Goal: Information Seeking & Learning: Learn about a topic

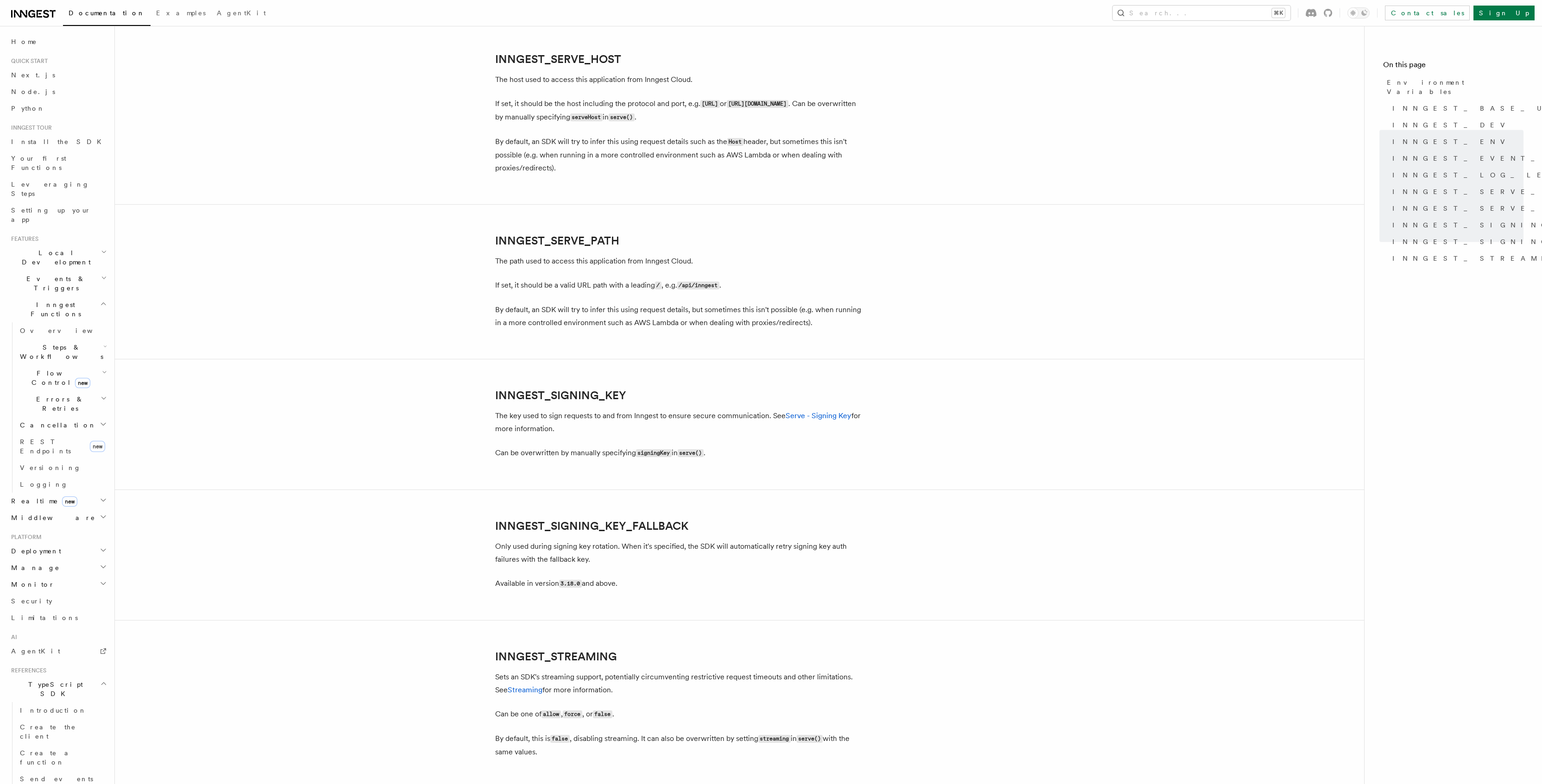
scroll to position [1445, 0]
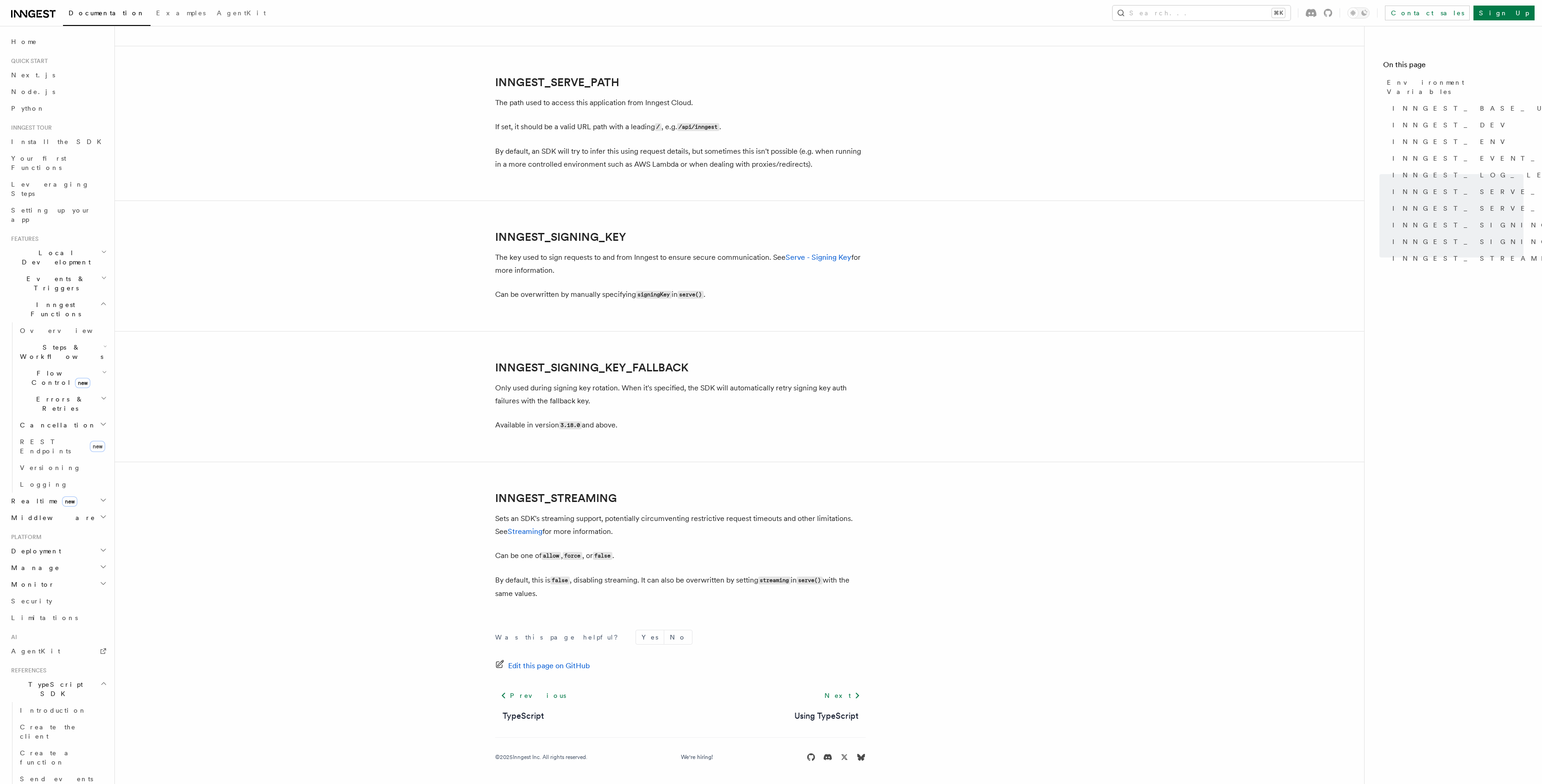
click at [42, 342] on span "Steps & Workflows" at bounding box center [59, 352] width 87 height 18
click at [48, 386] on span "Function steps" at bounding box center [64, 390] width 72 height 8
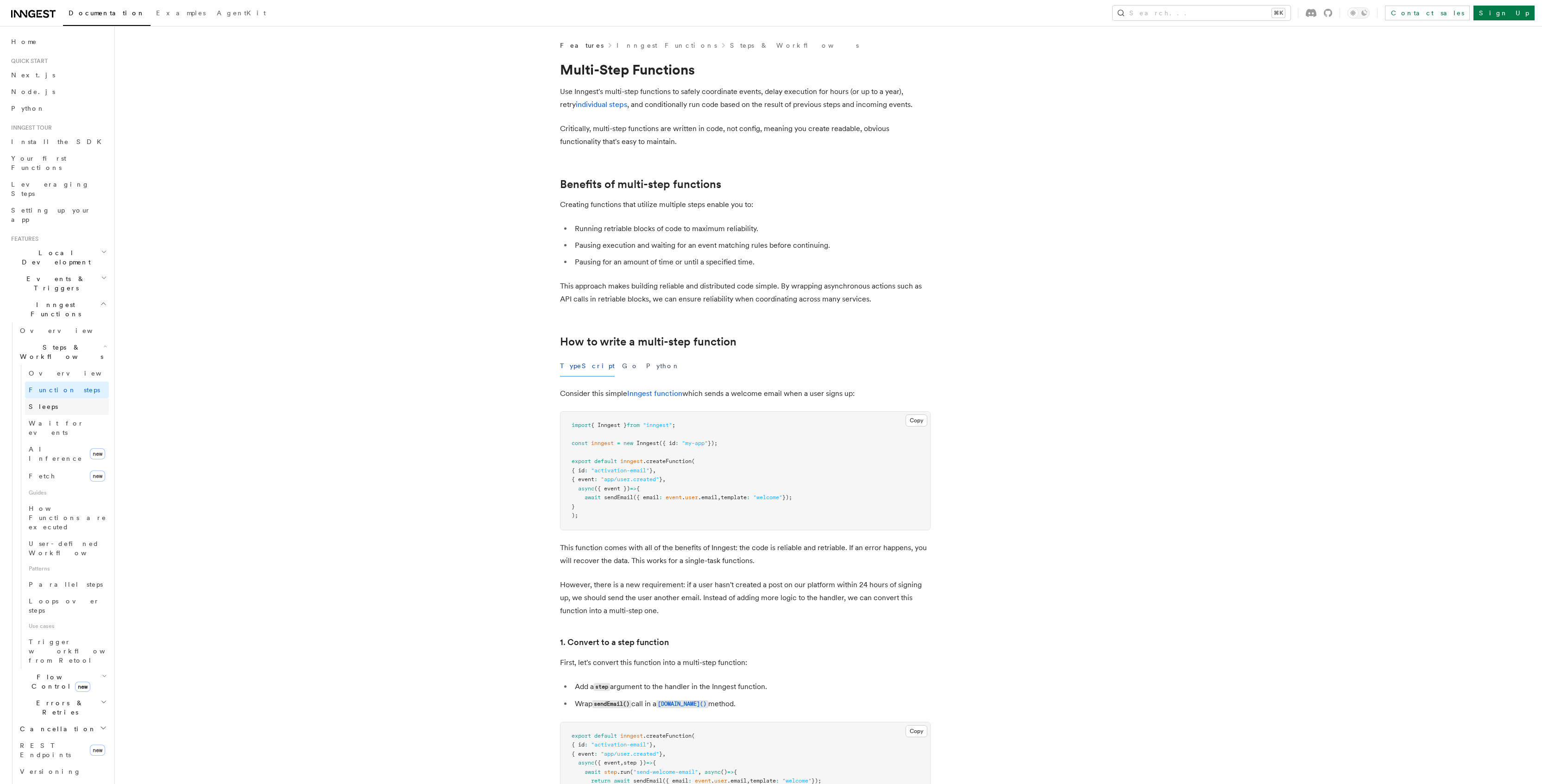
click at [45, 399] on link "Sleeps" at bounding box center [67, 407] width 84 height 17
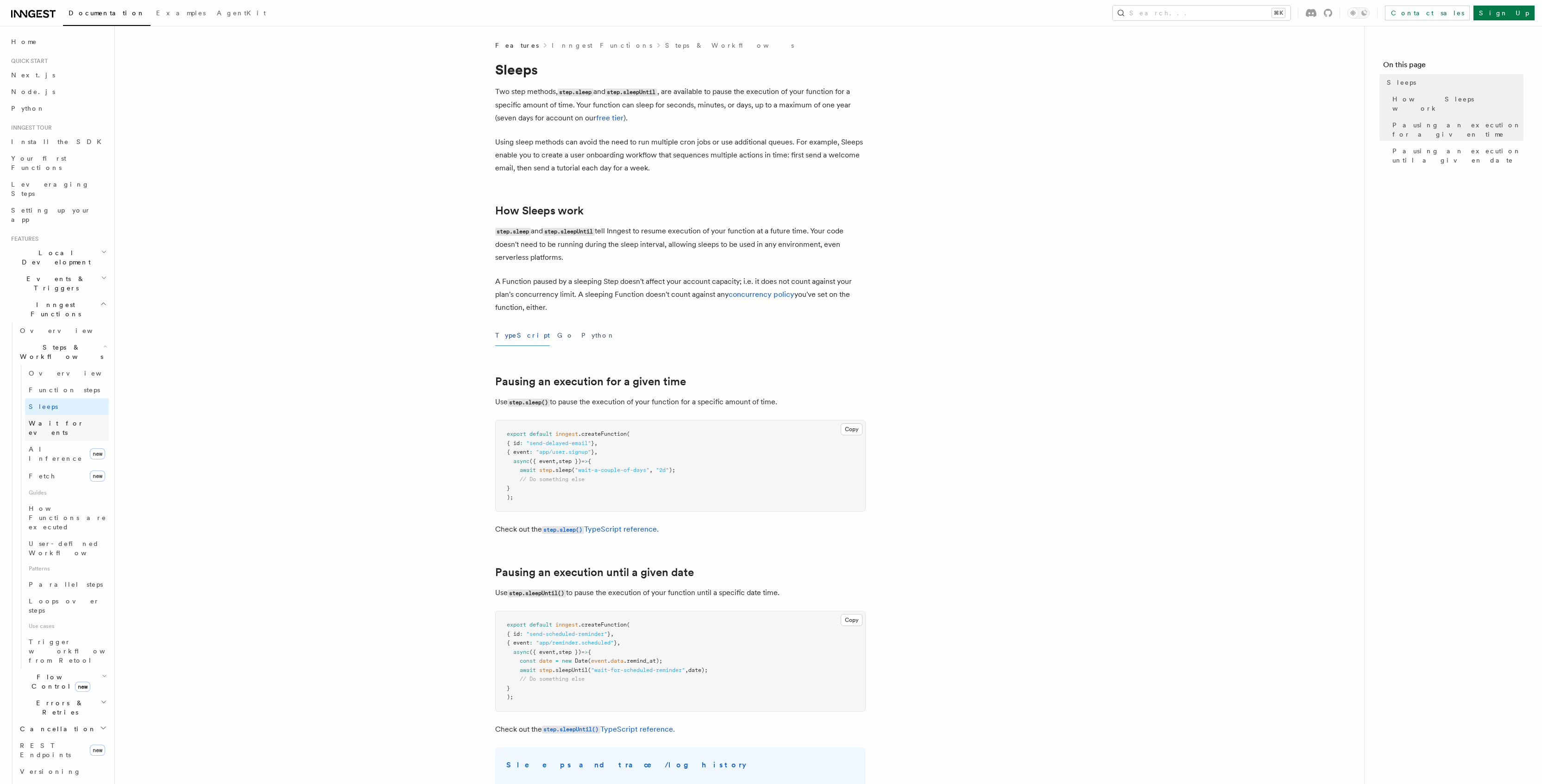
click at [54, 419] on span "Wait for events" at bounding box center [56, 428] width 55 height 17
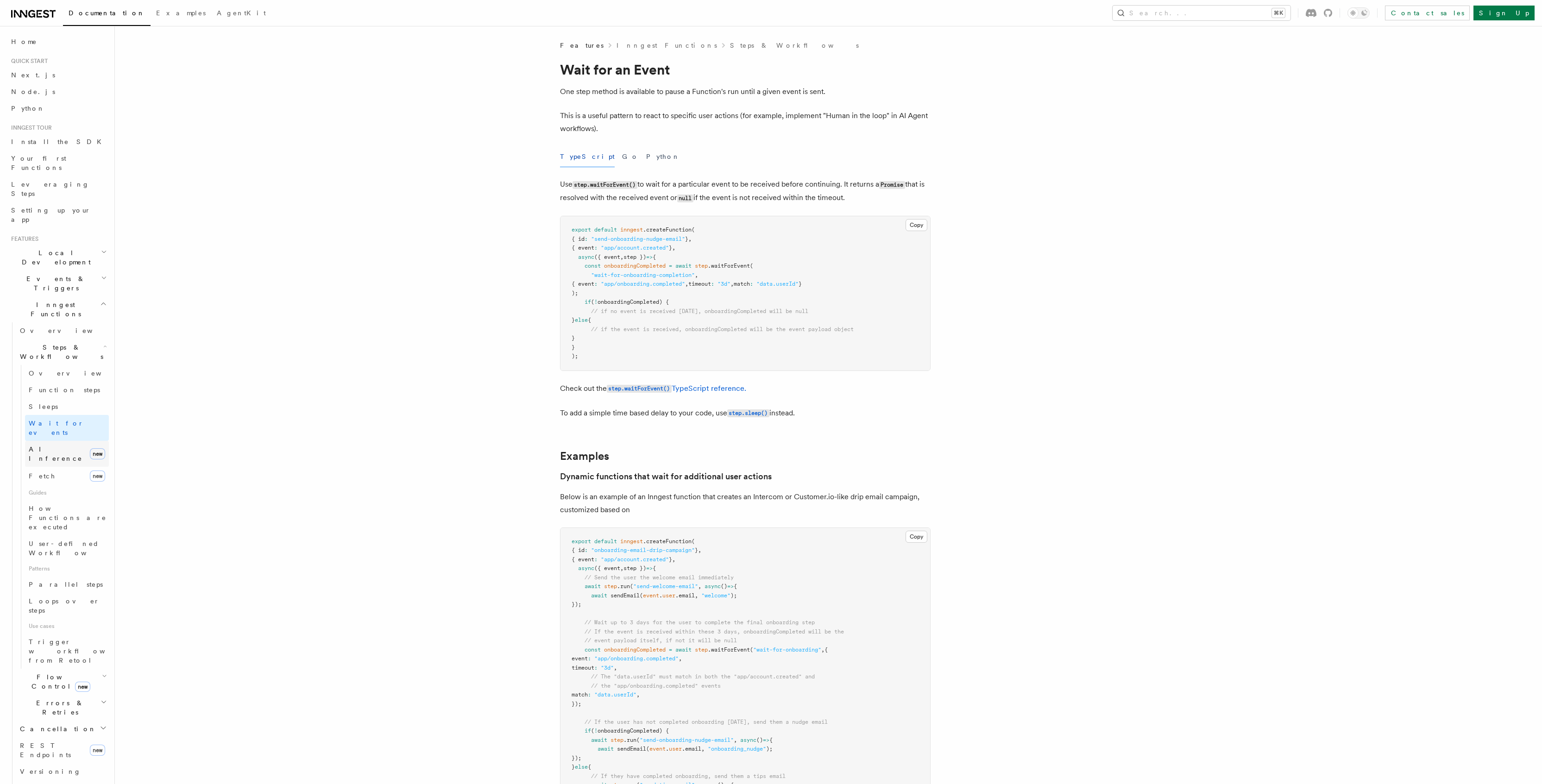
click at [72, 441] on link "AI Inference new" at bounding box center [67, 454] width 84 height 26
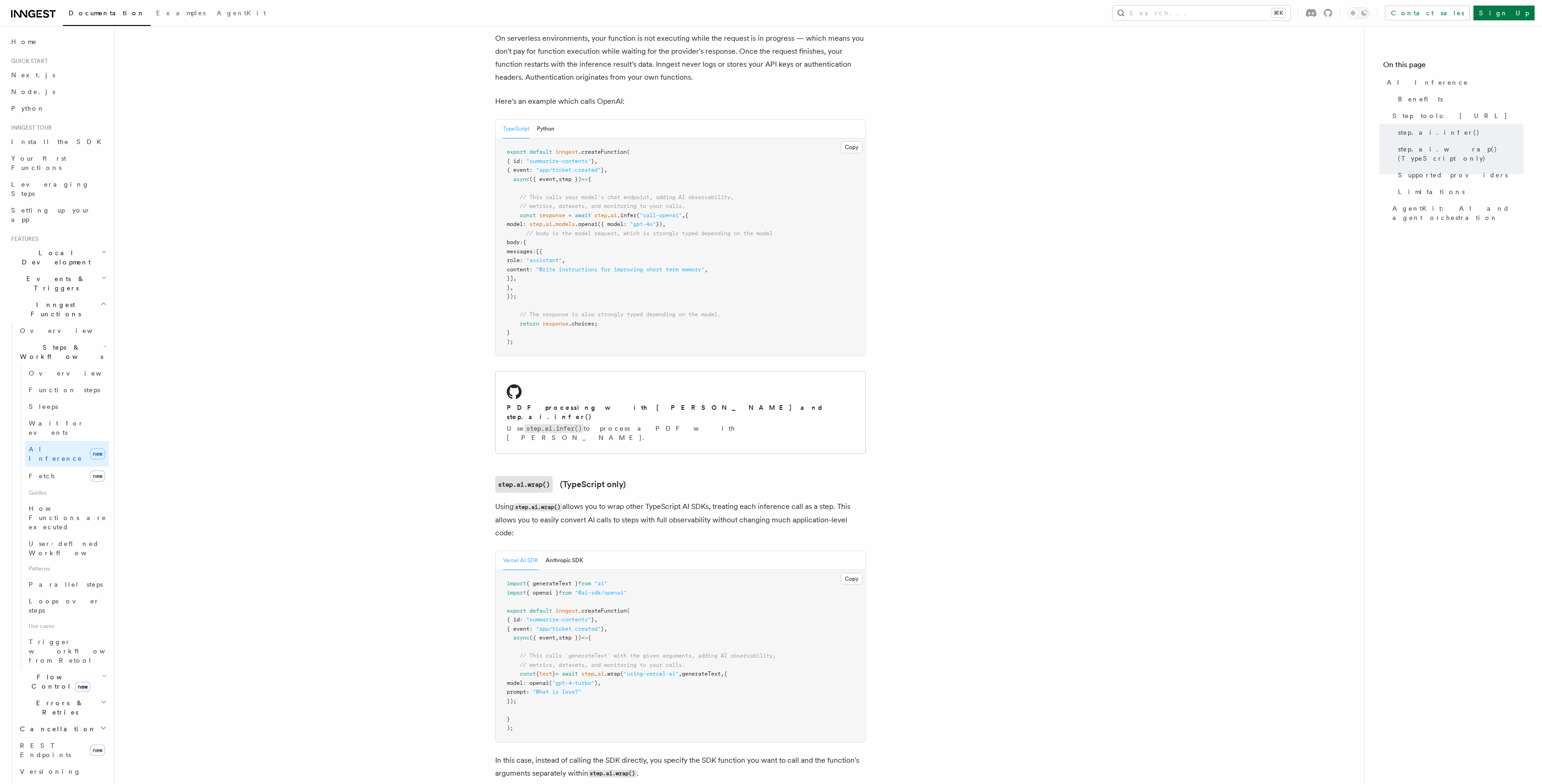
scroll to position [459, 0]
drag, startPoint x: 647, startPoint y: 209, endPoint x: 678, endPoint y: 217, distance: 32.0
click at [678, 217] on code "export default inngest .createFunction ( { id : "summarize-contents" } , { even…" at bounding box center [640, 252] width 266 height 196
click at [650, 272] on span ""Write instructions for improving short term memory"" at bounding box center [619, 275] width 169 height 6
drag, startPoint x: 529, startPoint y: 295, endPoint x: 516, endPoint y: 204, distance: 91.9
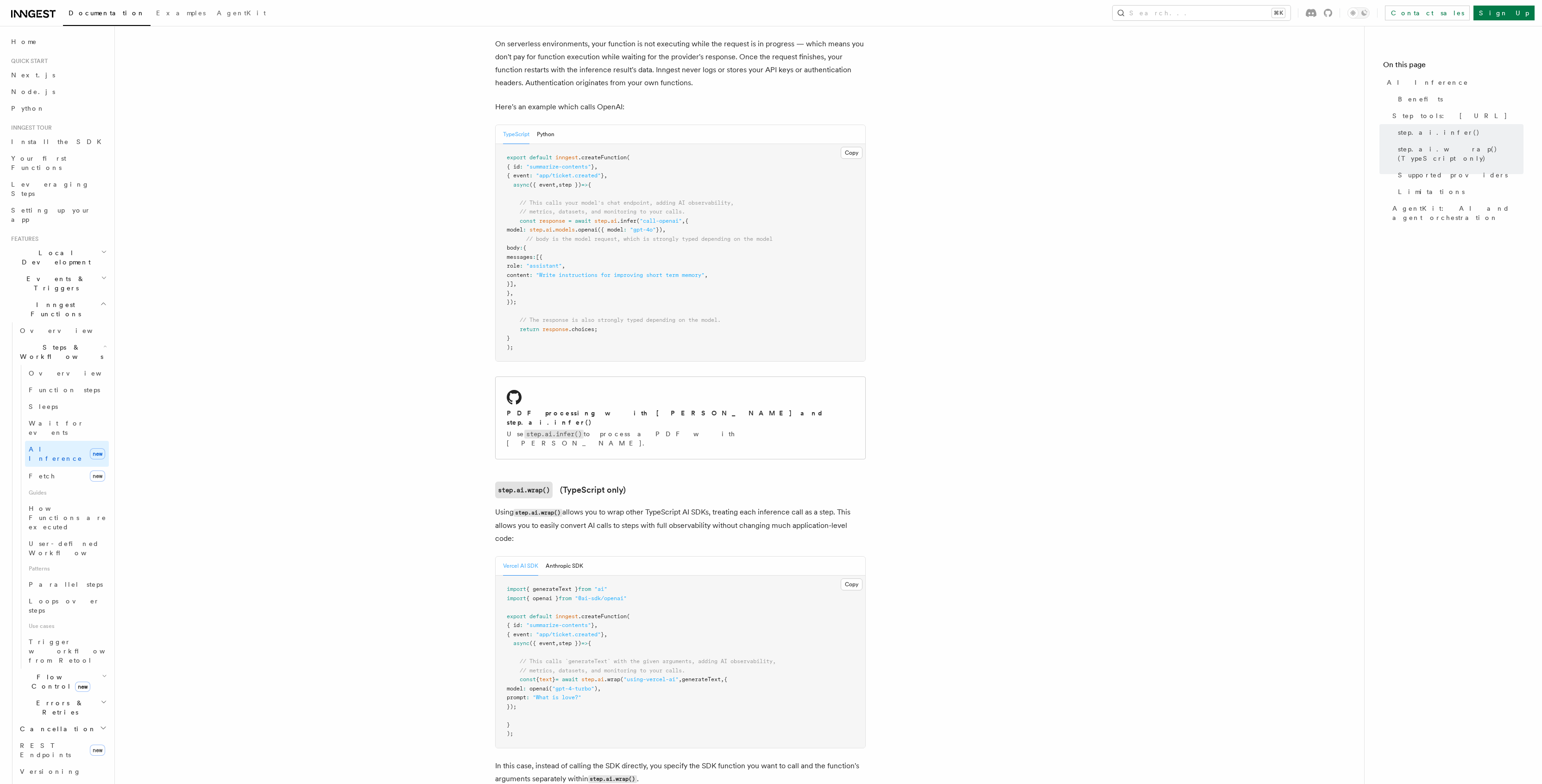
click at [516, 204] on pre "export default inngest .createFunction ( { id : "summarize-contents" } , { even…" at bounding box center [680, 252] width 369 height 217
click at [648, 299] on pre "export default inngest .createFunction ( { id : "summarize-contents" } , { even…" at bounding box center [680, 252] width 369 height 217
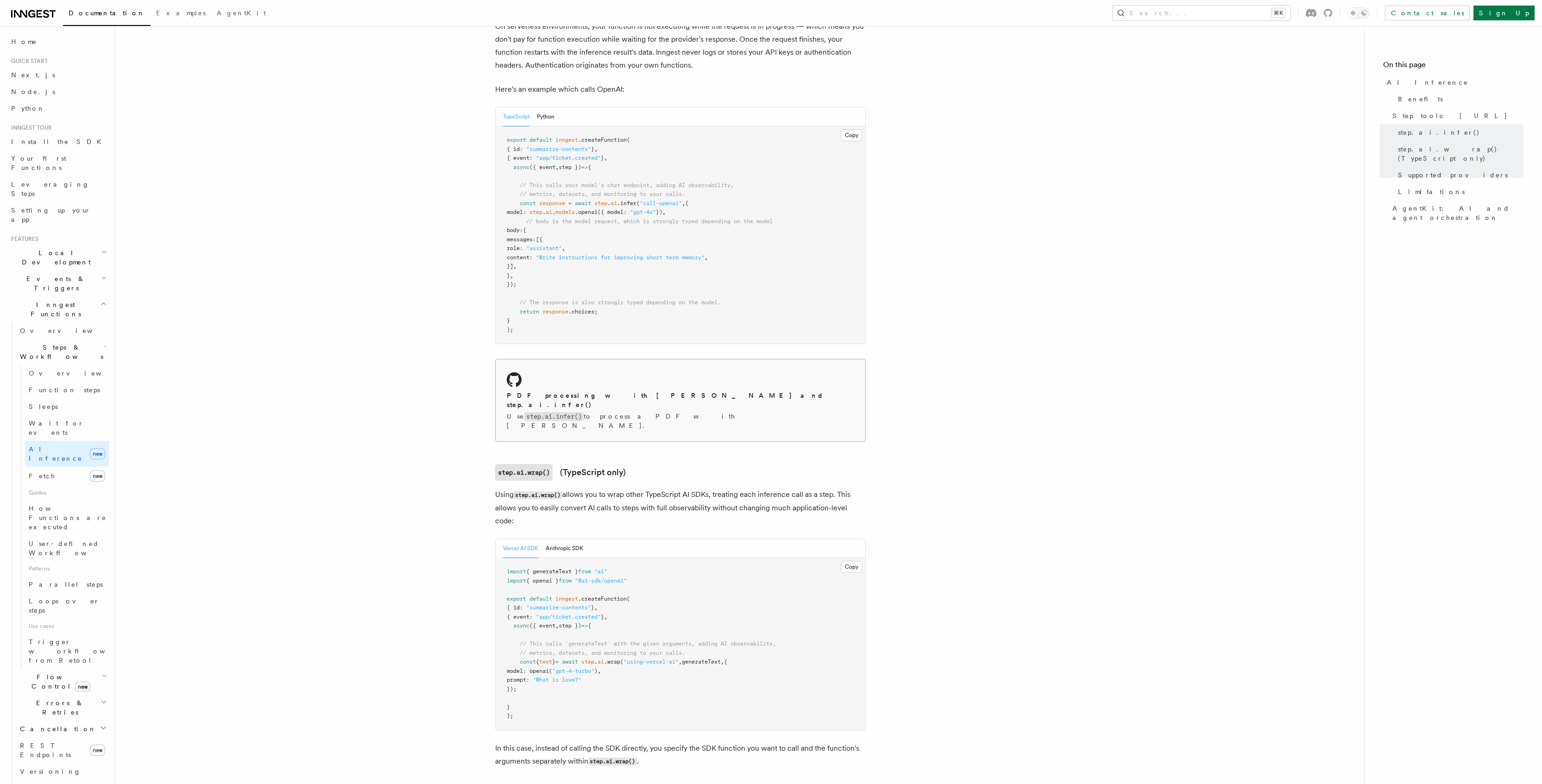
scroll to position [651, 0]
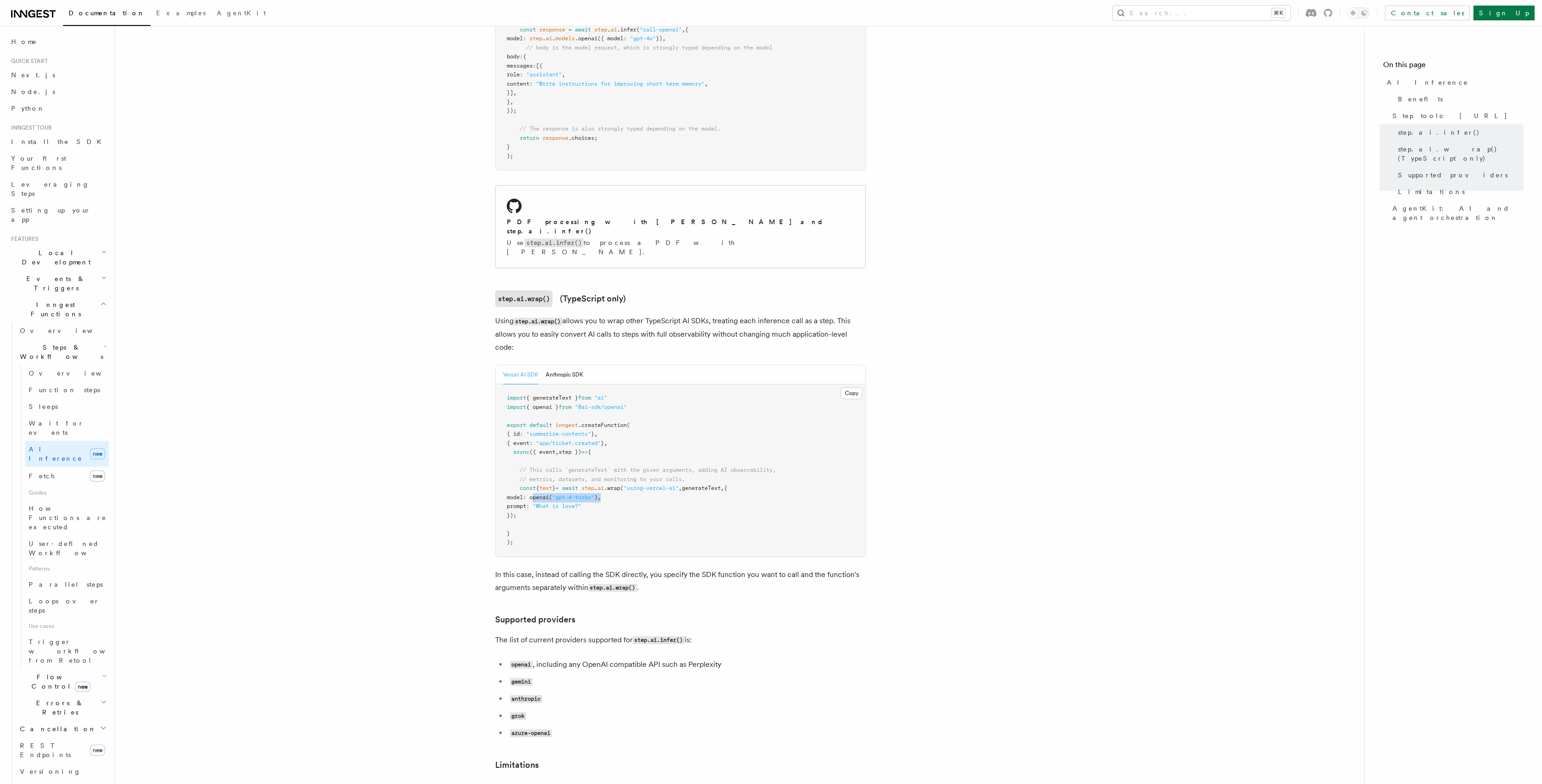
drag, startPoint x: 552, startPoint y: 457, endPoint x: 622, endPoint y: 458, distance: 70.0
click at [601, 494] on span "model : openai ( "gpt-4-turbo" ) ," at bounding box center [554, 497] width 94 height 6
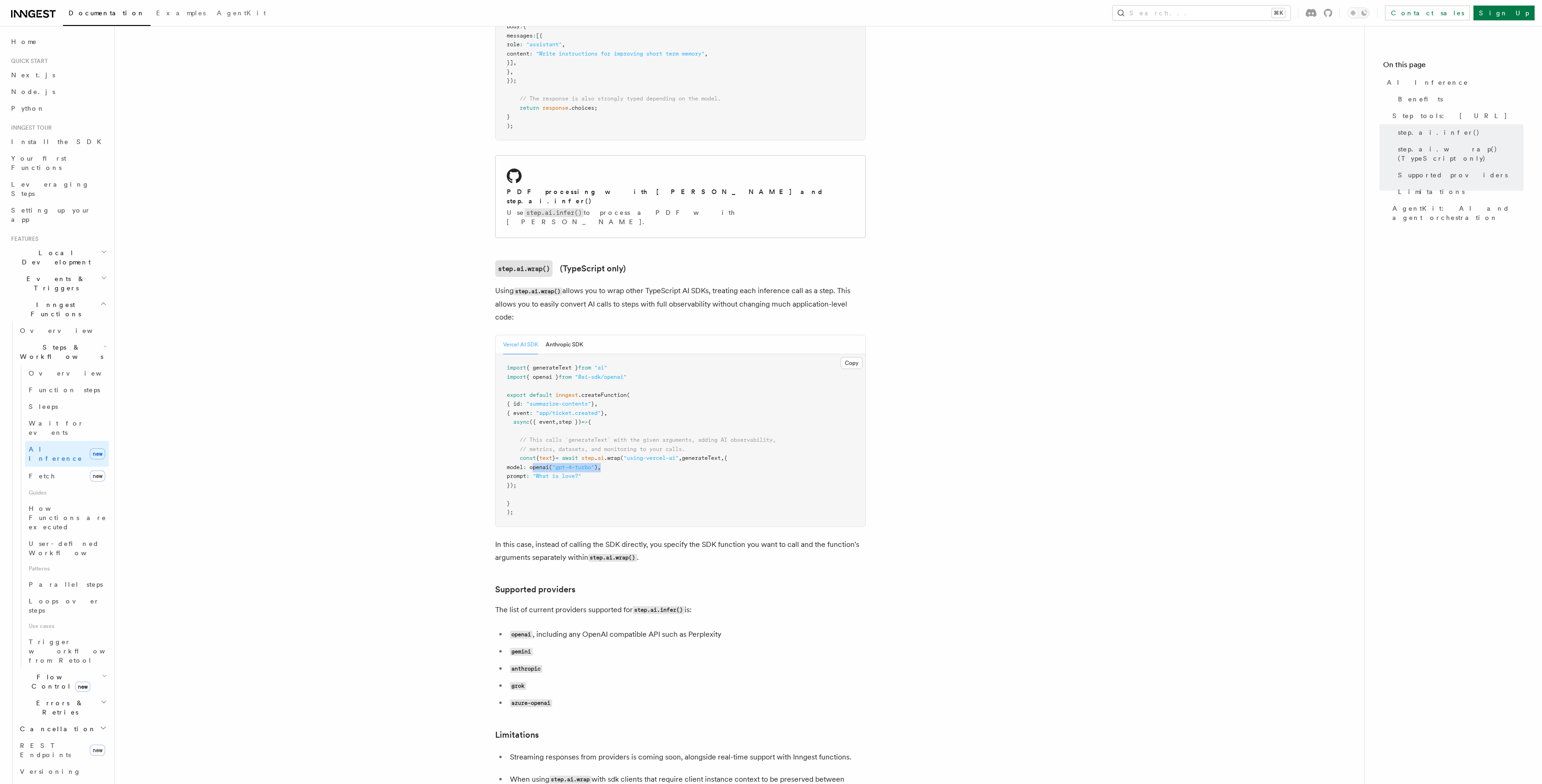
scroll to position [687, 0]
click at [629, 425] on pre "import { generateText } from "ai" import { openai } from "@ai-sdk/openai" expor…" at bounding box center [680, 435] width 369 height 172
drag, startPoint x: 589, startPoint y: 423, endPoint x: 522, endPoint y: 411, distance: 68.1
click at [522, 412] on pre "import { generateText } from "ai" import { openai } from "@ai-sdk/openai" expor…" at bounding box center [680, 435] width 369 height 172
click at [529, 449] on pre "import { generateText } from "ai" import { openai } from "@ai-sdk/openai" expor…" at bounding box center [680, 435] width 369 height 172
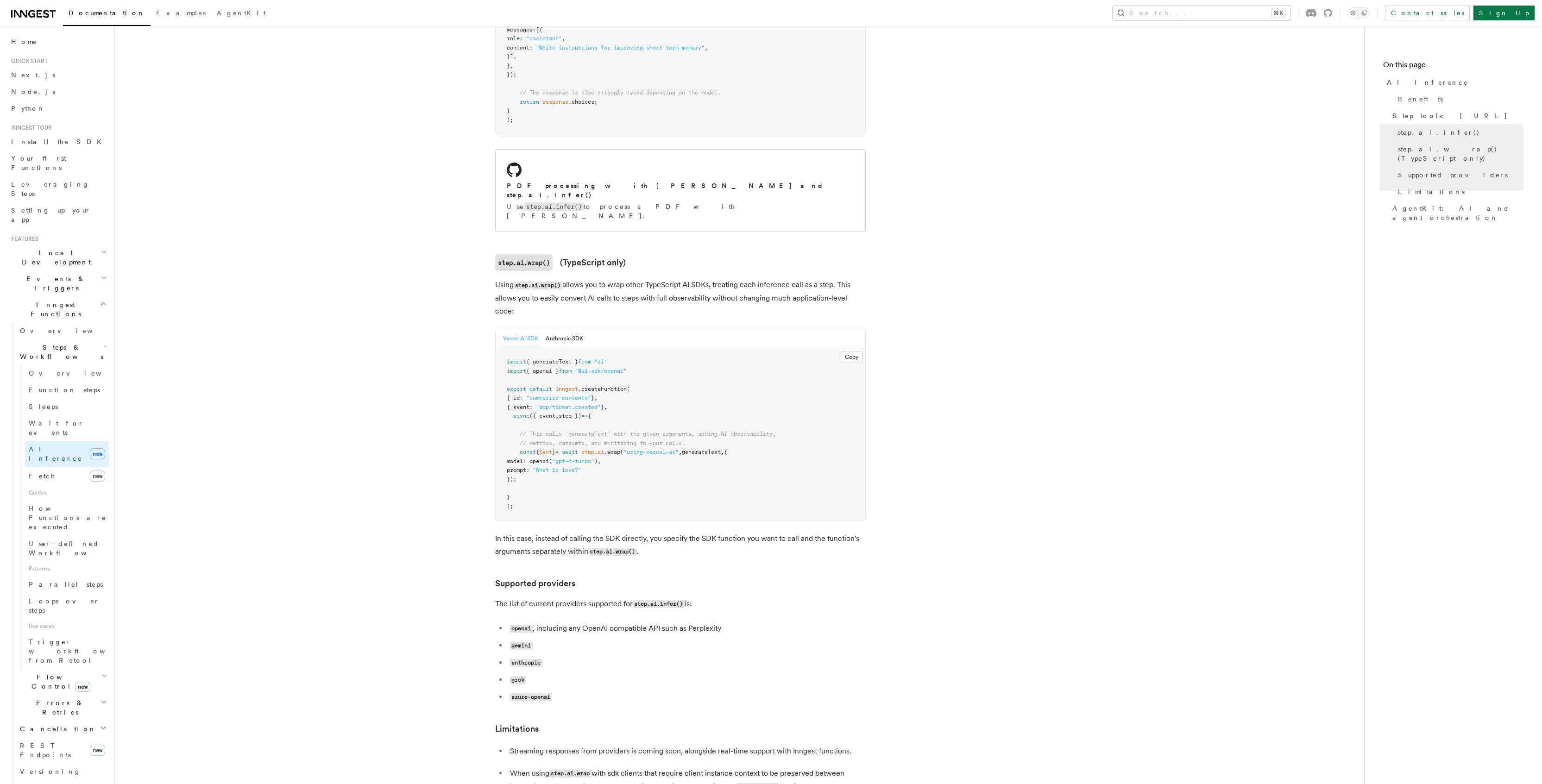
drag, startPoint x: 521, startPoint y: 456, endPoint x: 503, endPoint y: 342, distance: 115.4
click at [503, 349] on pre "import { generateText } from "ai" import { openai } from "@ai-sdk/openai" expor…" at bounding box center [680, 435] width 369 height 172
click at [547, 457] on pre "import { generateText } from "ai" import { openai } from "@ai-sdk/openai" expor…" at bounding box center [680, 435] width 369 height 172
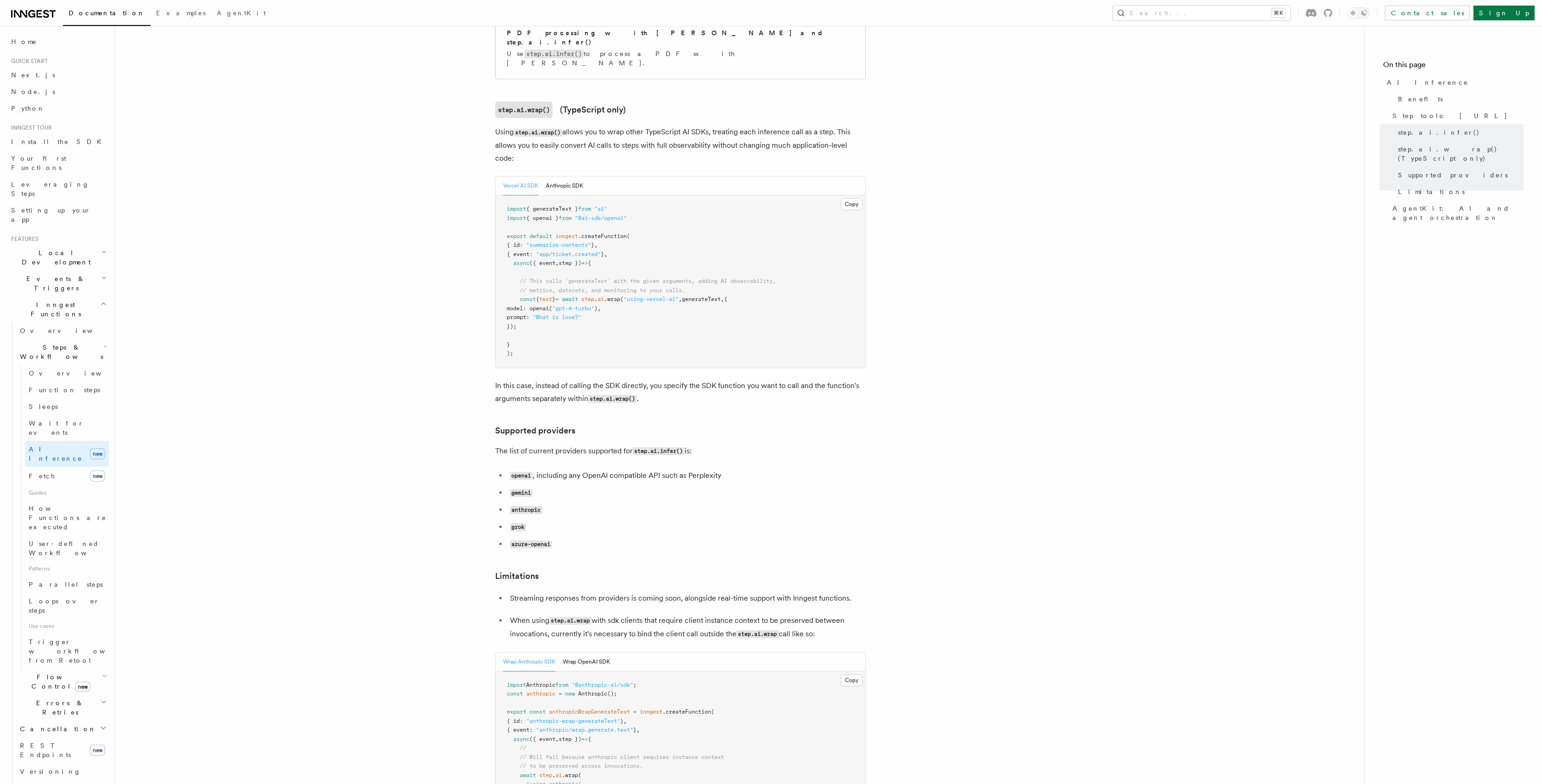
drag, startPoint x: 521, startPoint y: 258, endPoint x: 540, endPoint y: 283, distance: 31.4
click at [540, 283] on pre "import { generateText } from "ai" import { openai } from "@ai-sdk/openai" expor…" at bounding box center [680, 282] width 369 height 172
click at [545, 295] on pre "import { generateText } from "ai" import { openai } from "@ai-sdk/openai" expor…" at bounding box center [680, 282] width 369 height 172
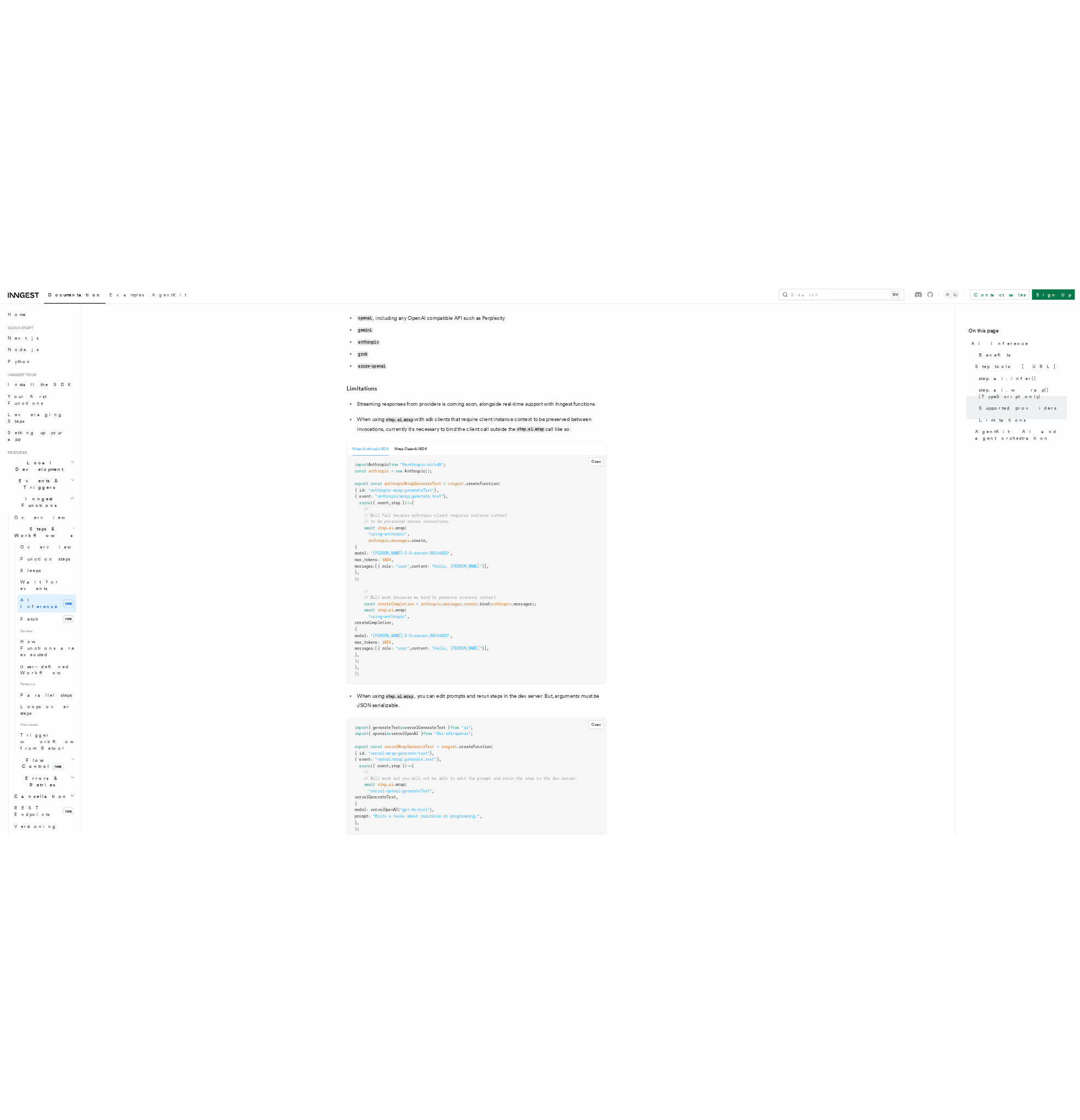
scroll to position [1498, 0]
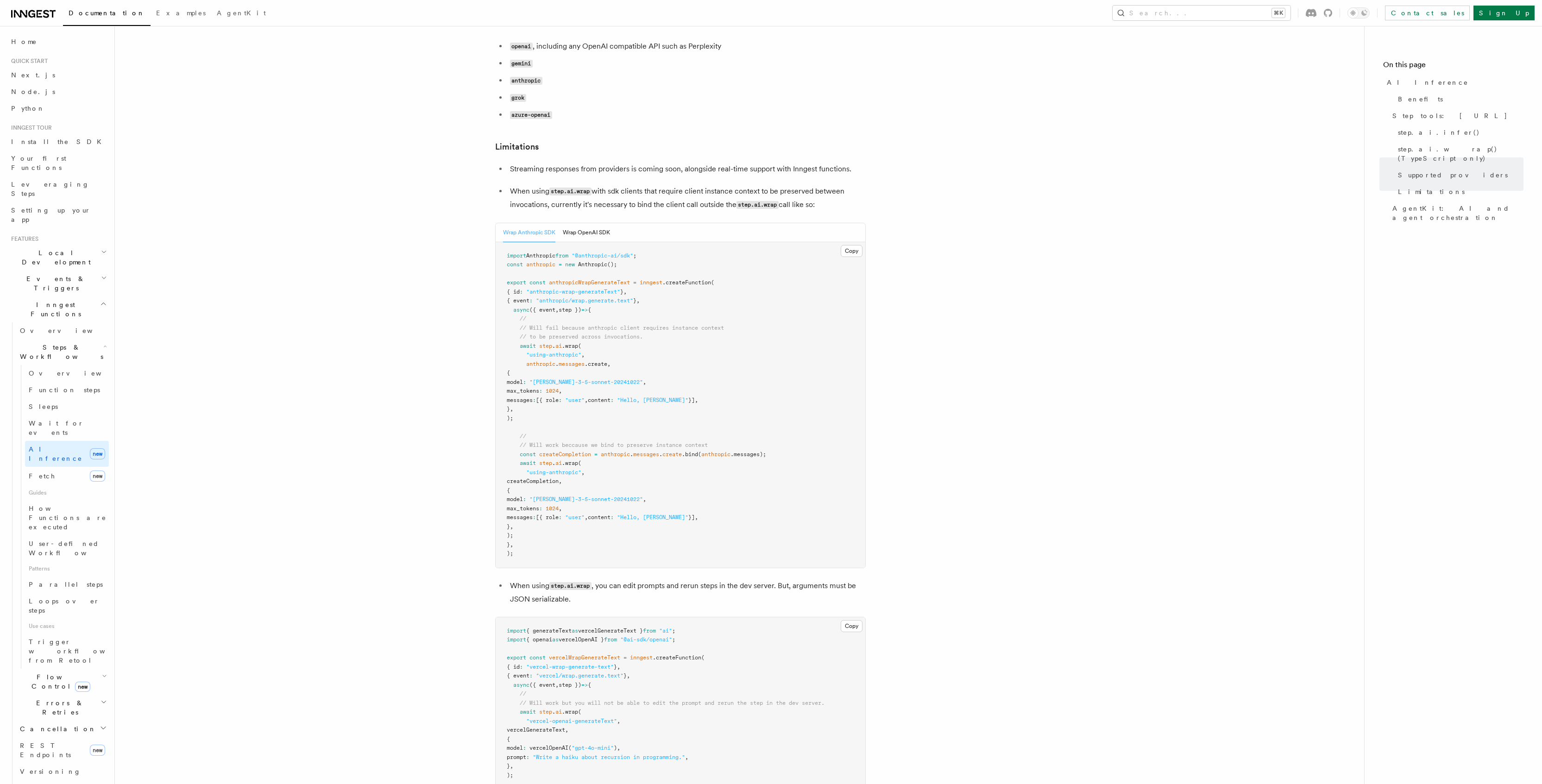
click at [1080, 80] on article "Features Inngest Functions Steps & Workflows AI Inference TypeScript and Python…" at bounding box center [739, 379] width 1220 height 3215
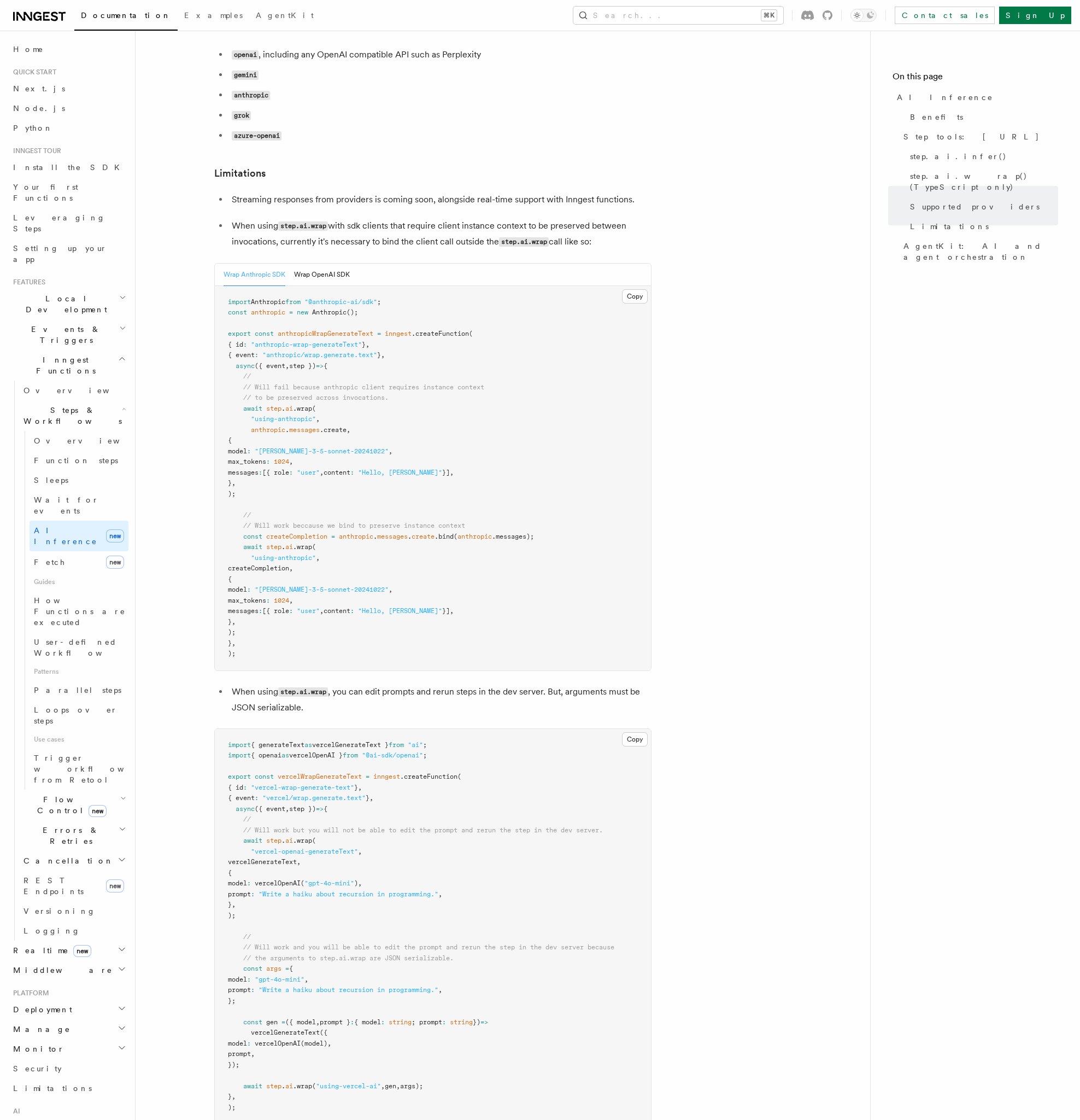
click at [718, 195] on article "Features Inngest Functions Steps & Workflows AI Inference TypeScript and Python…" at bounding box center [503, 448] width 699 height 3796
